Goal: Task Accomplishment & Management: Manage account settings

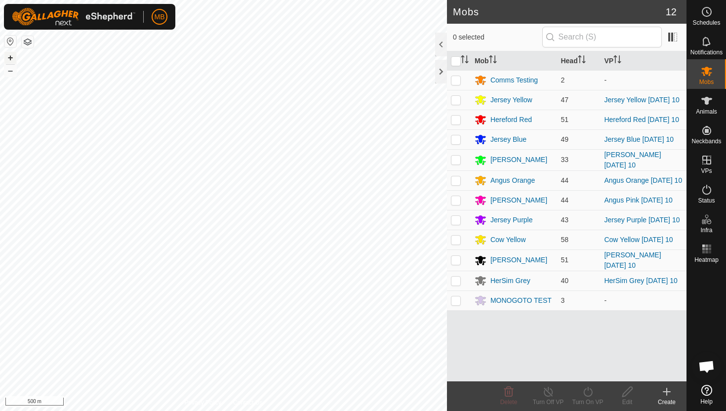
click at [11, 58] on button "+" at bounding box center [10, 58] width 12 height 12
click at [99, 25] on div "MB Schedules Notifications Mobs Animals Neckbands VPs Status Infra Heatmap Help…" at bounding box center [363, 205] width 726 height 411
click at [707, 190] on icon at bounding box center [707, 190] width 12 height 12
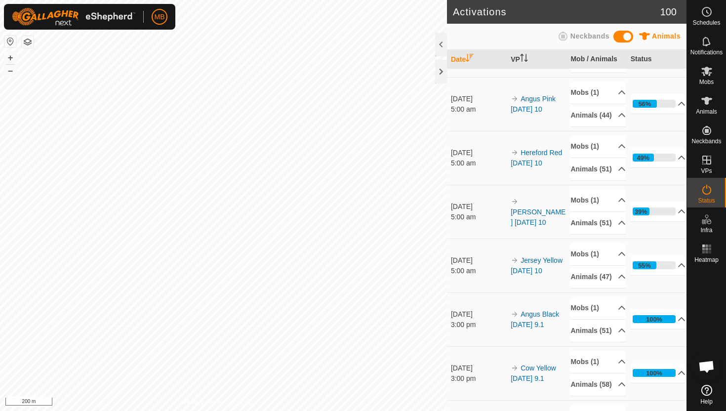
scroll to position [317, 0]
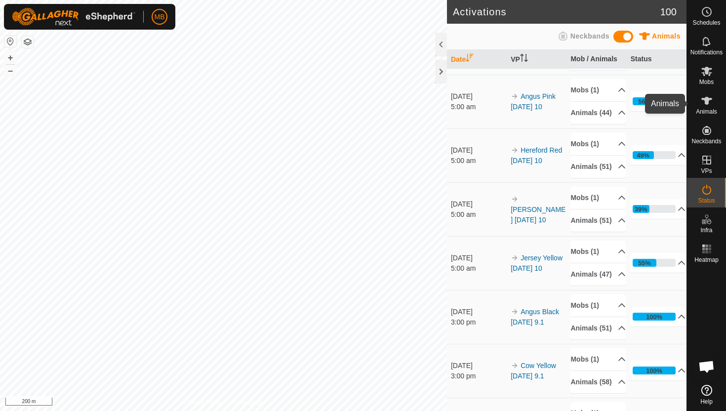
click at [707, 101] on icon at bounding box center [707, 101] width 11 height 8
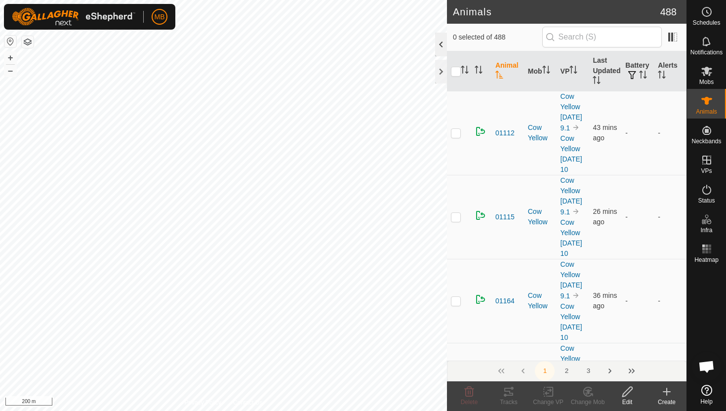
click at [443, 48] on div at bounding box center [441, 45] width 12 height 24
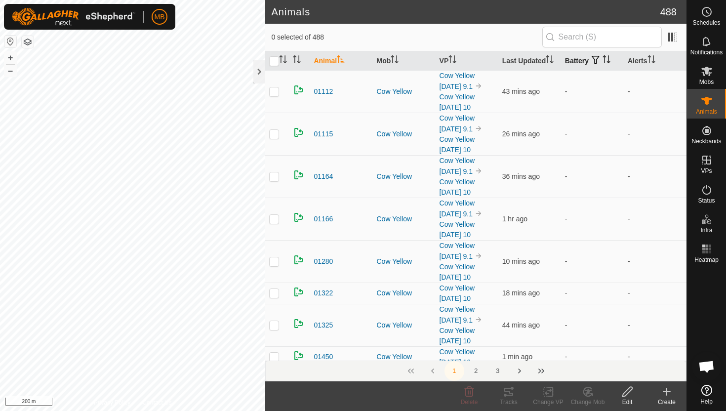
click at [605, 57] on icon "Activate to sort" at bounding box center [604, 59] width 1 height 8
click at [606, 57] on icon "Activate to sort" at bounding box center [606, 59] width 7 height 8
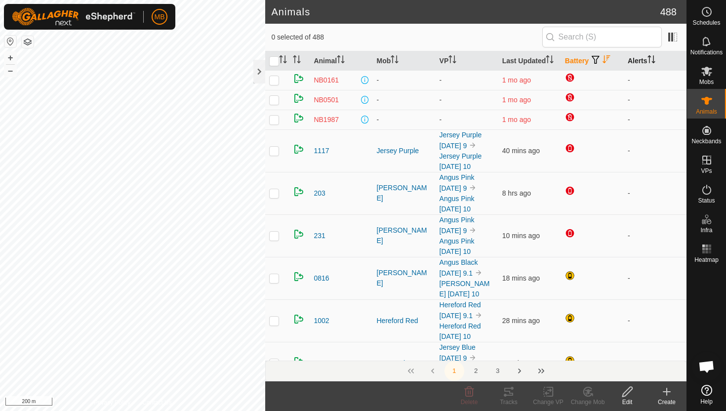
click at [654, 59] on icon "Activate to sort" at bounding box center [652, 59] width 8 height 8
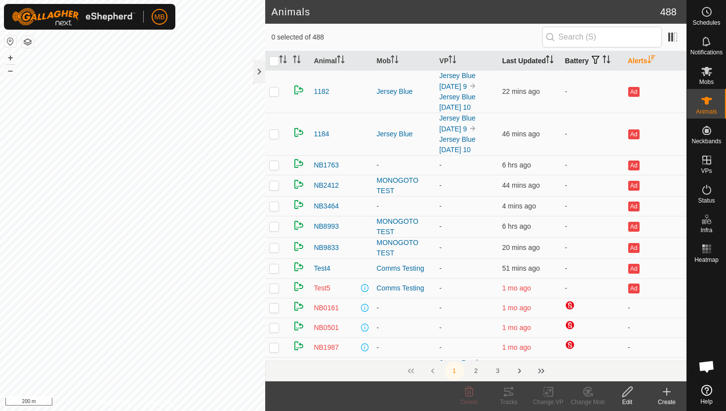
click at [552, 58] on icon "Activate to sort" at bounding box center [550, 59] width 8 height 8
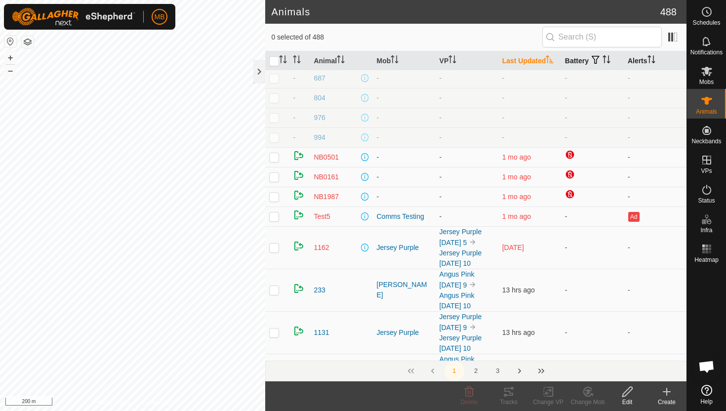
scroll to position [282, 0]
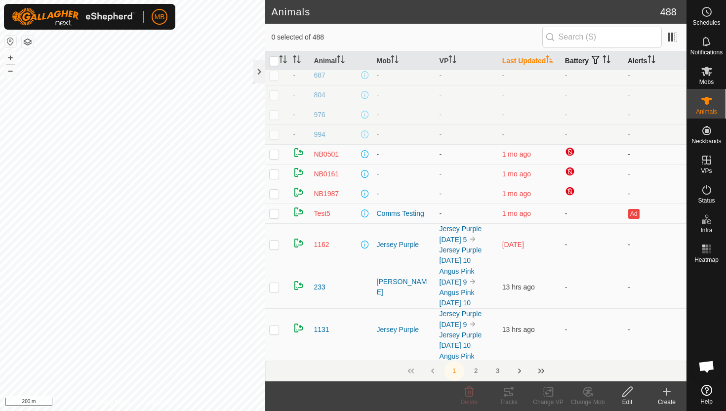
click at [274, 246] on p-checkbox at bounding box center [274, 245] width 10 height 8
click at [272, 244] on p-checkbox at bounding box center [274, 245] width 10 height 8
checkbox input "false"
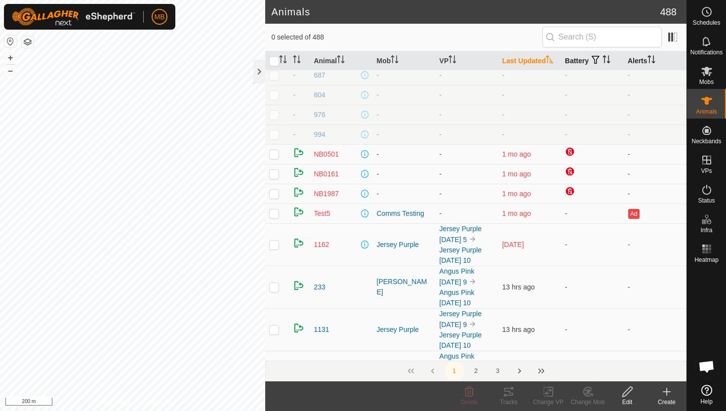
click at [608, 58] on icon "Activate to sort" at bounding box center [607, 59] width 8 height 8
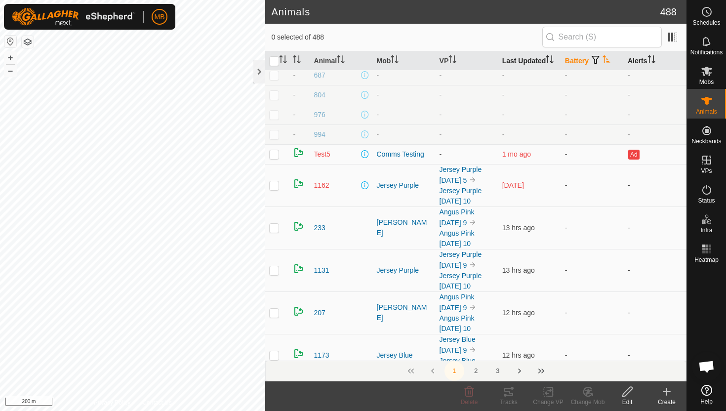
scroll to position [0, 0]
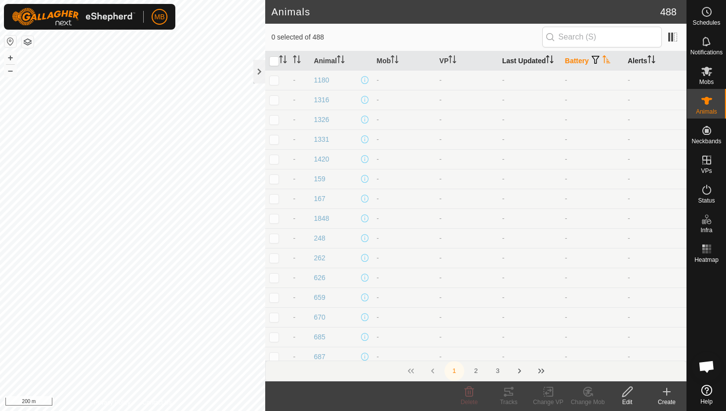
click at [608, 58] on icon "Activate to sort" at bounding box center [606, 59] width 7 height 8
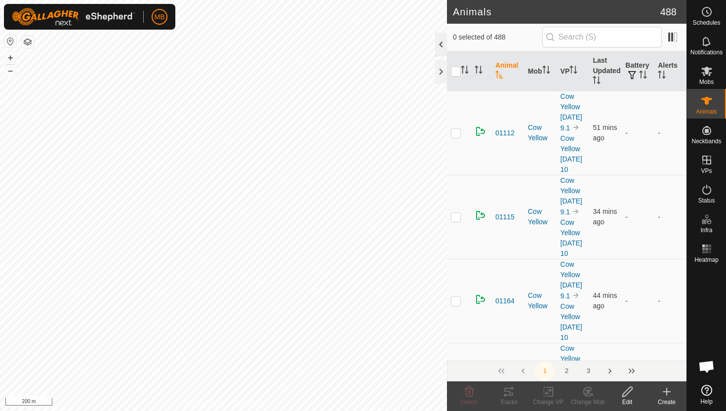
click at [439, 49] on div at bounding box center [441, 45] width 12 height 24
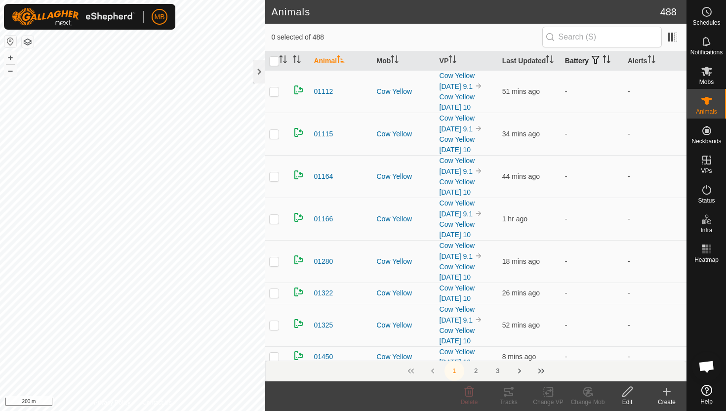
click at [607, 57] on icon "Activate to sort" at bounding box center [607, 59] width 8 height 8
click at [607, 57] on icon "Activate to sort" at bounding box center [606, 59] width 7 height 8
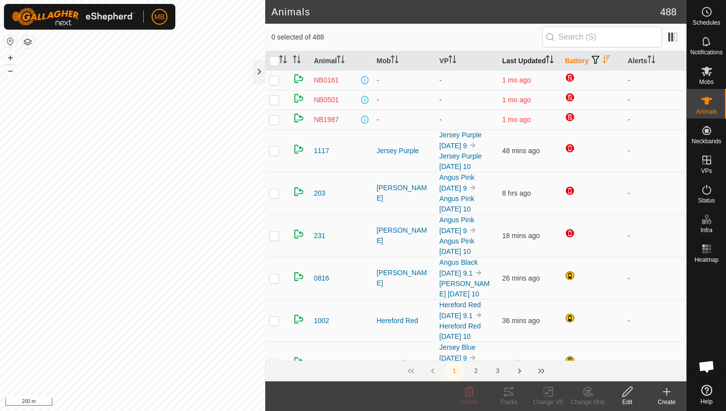
click at [552, 58] on icon "Activate to sort" at bounding box center [550, 59] width 8 height 8
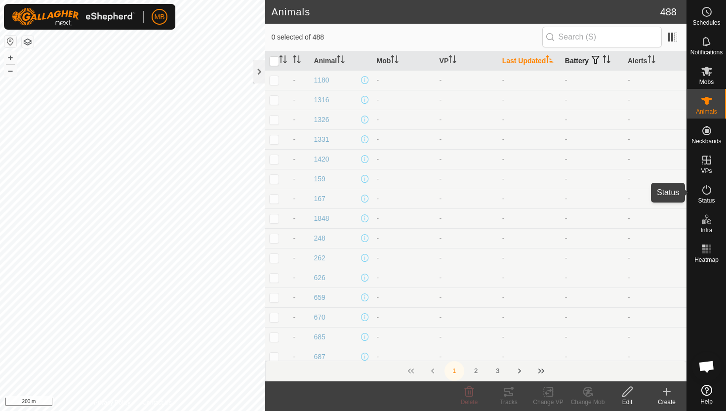
click at [706, 191] on icon at bounding box center [707, 190] width 12 height 12
